Goal: Find specific page/section: Find specific page/section

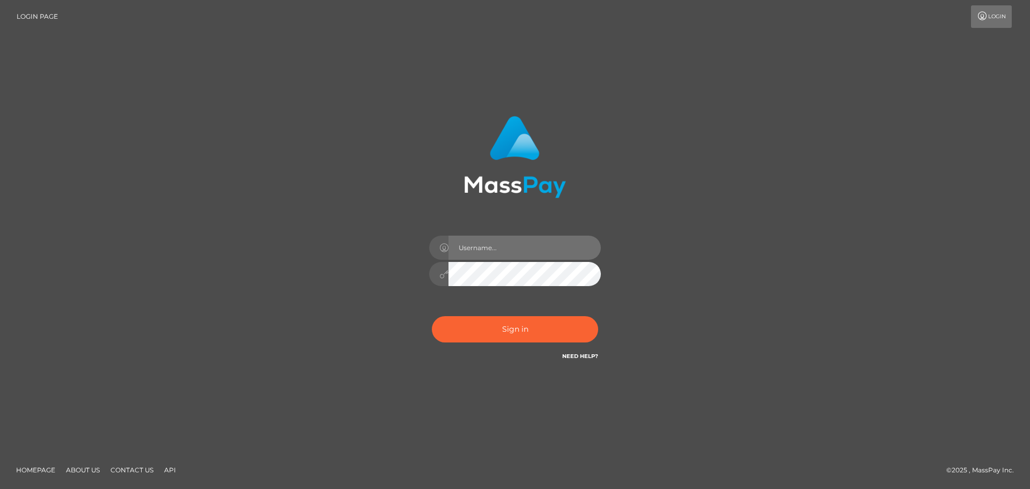
click at [486, 248] on input "text" at bounding box center [524, 247] width 152 height 24
click at [797, 188] on div "Sign in" at bounding box center [514, 244] width 611 height 273
click at [543, 248] on input "text" at bounding box center [524, 247] width 152 height 24
type input "Veronica"
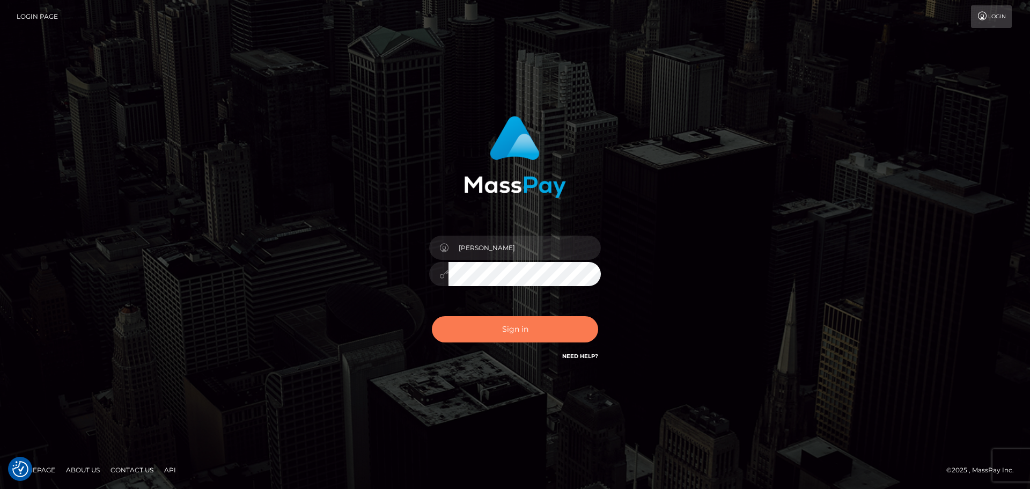
click at [518, 335] on button "Sign in" at bounding box center [515, 329] width 166 height 26
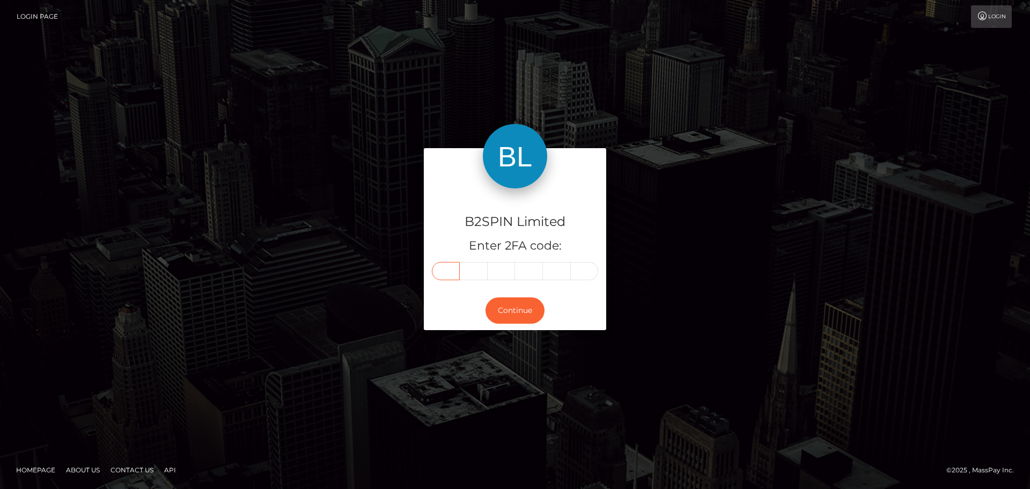
paste input "0"
type input "0"
type input "7"
type input "6"
type input "2"
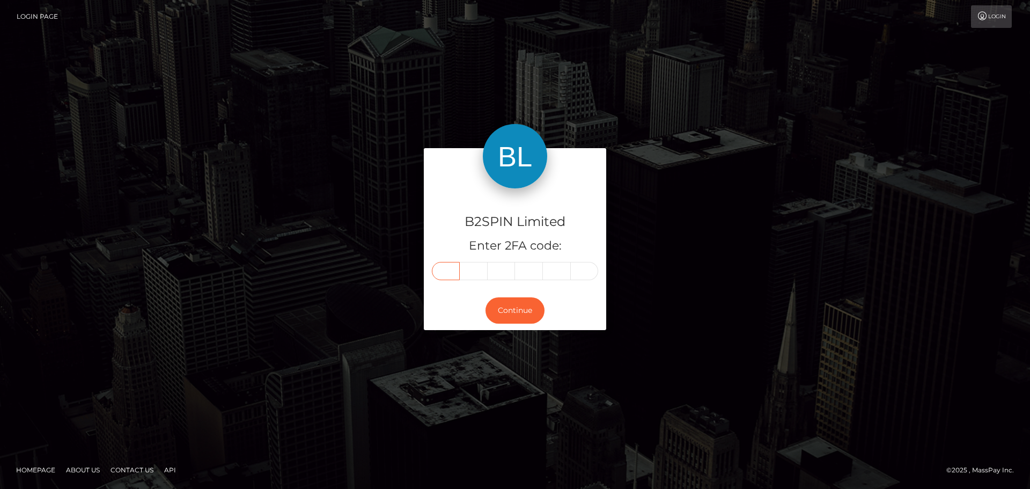
type input "2"
type input "1"
click at [535, 304] on button "Continue" at bounding box center [514, 310] width 59 height 26
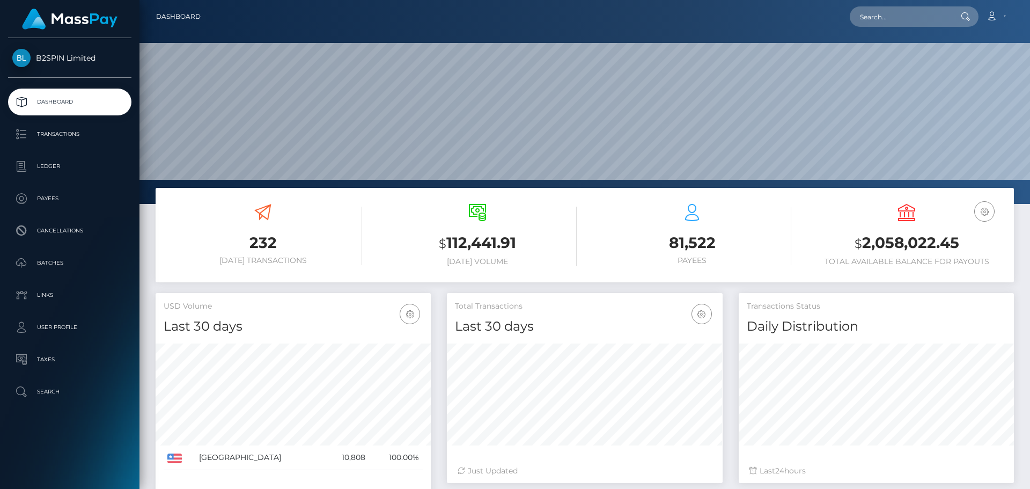
scroll to position [190, 276]
click at [883, 21] on input "text" at bounding box center [900, 16] width 101 height 20
paste input "7250ff8f-09d9-44ea-881a-fd05b665a4cb"
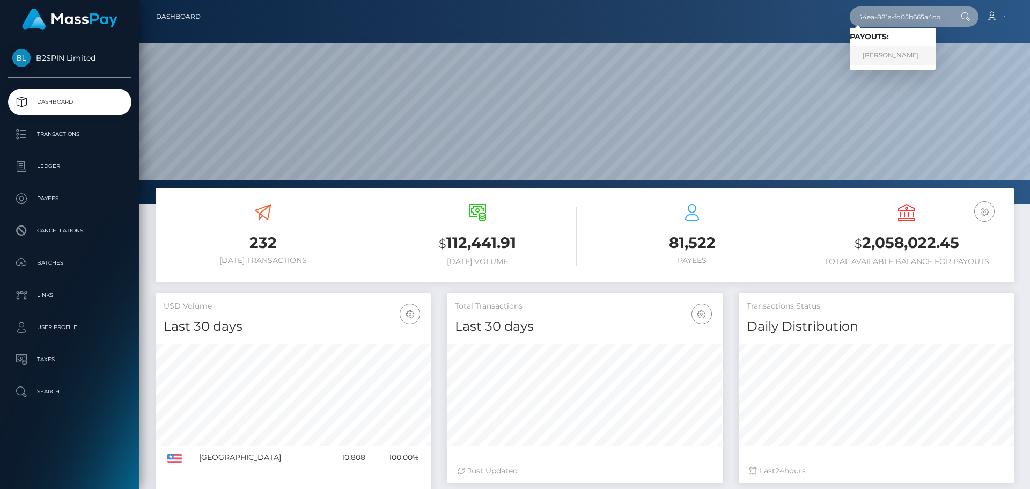
type input "7250ff8f-09d9-44ea-881a-fd05b665a4cb"
click at [886, 54] on link "[PERSON_NAME]" at bounding box center [893, 56] width 86 height 20
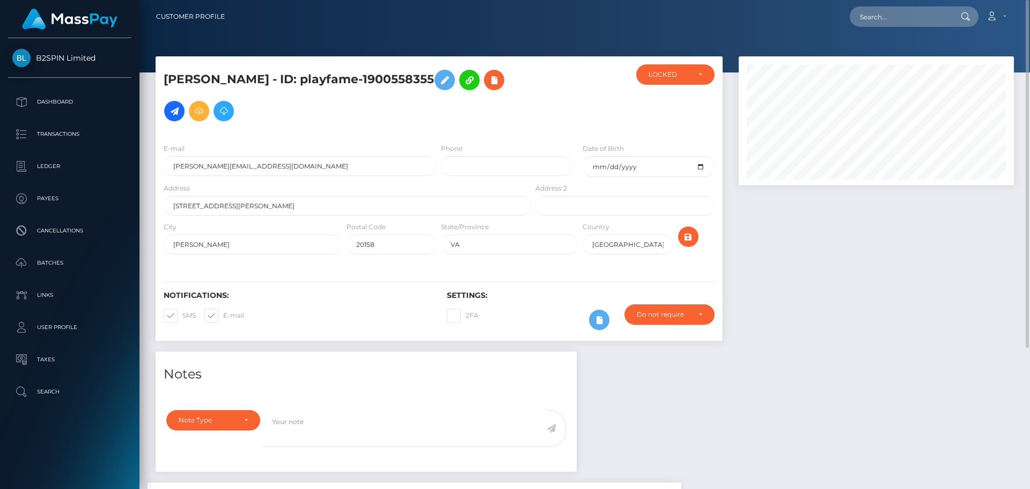
click at [797, 293] on div at bounding box center [876, 203] width 291 height 295
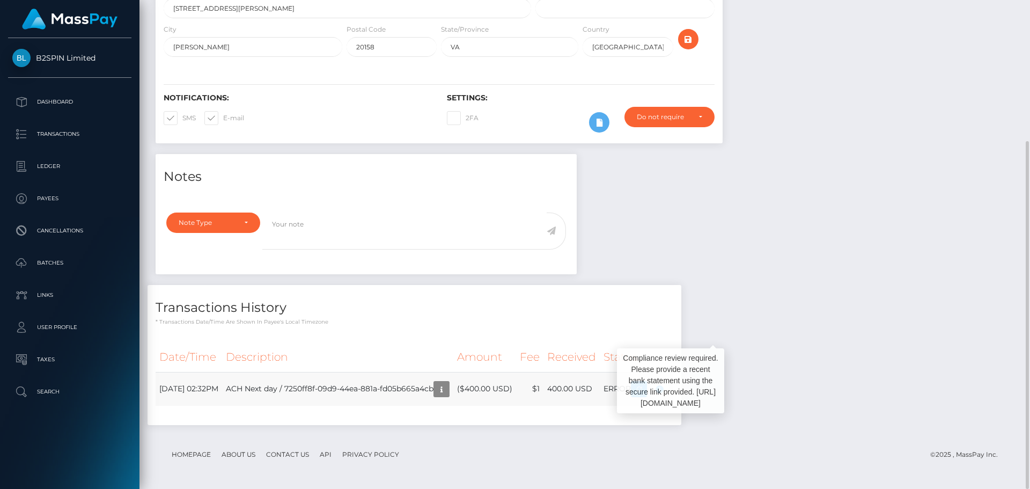
scroll to position [129, 276]
click at [858, 141] on div at bounding box center [876, 6] width 291 height 295
